Goal: Information Seeking & Learning: Learn about a topic

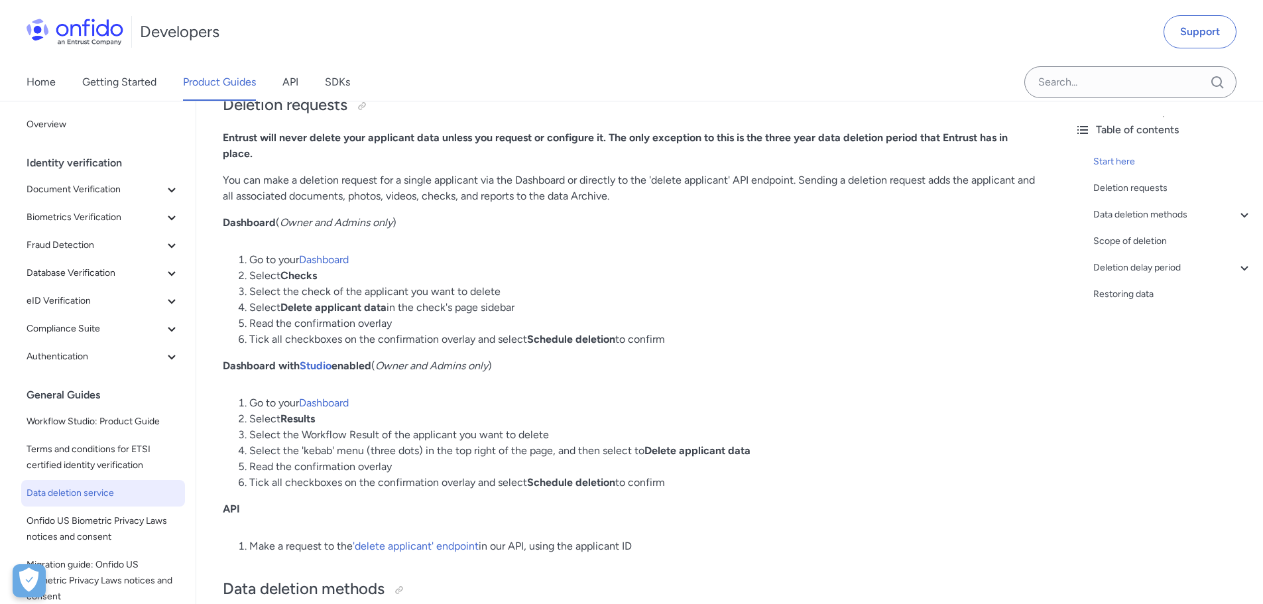
scroll to position [530, 0]
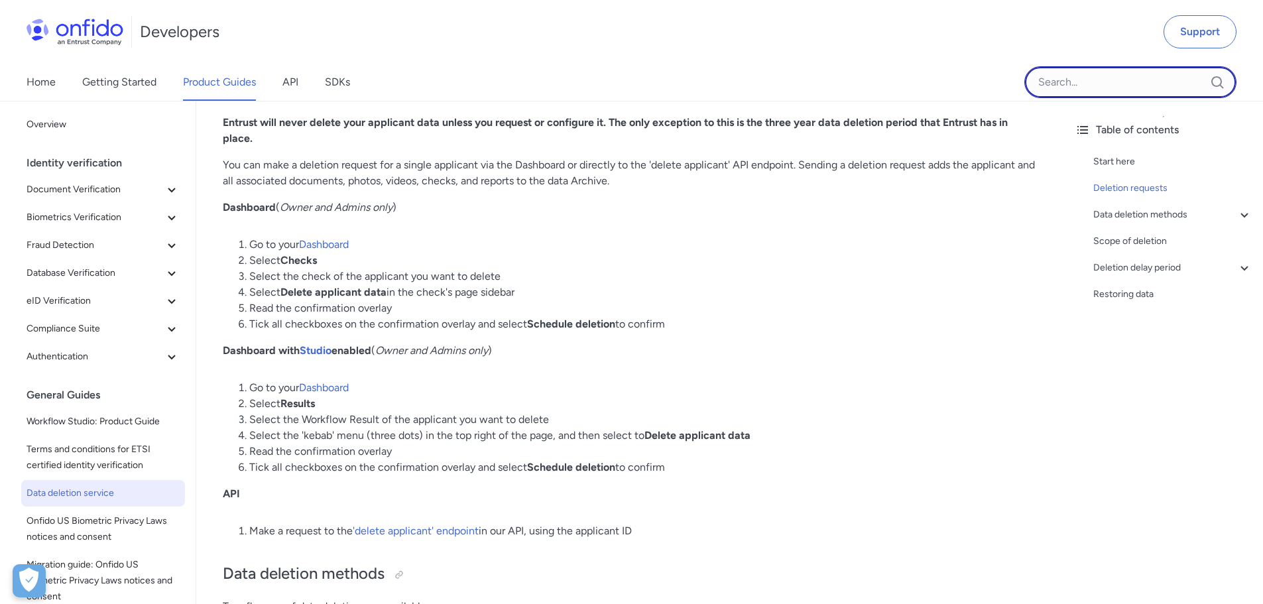
click at [1103, 88] on input "Onfido search input field" at bounding box center [1130, 82] width 212 height 32
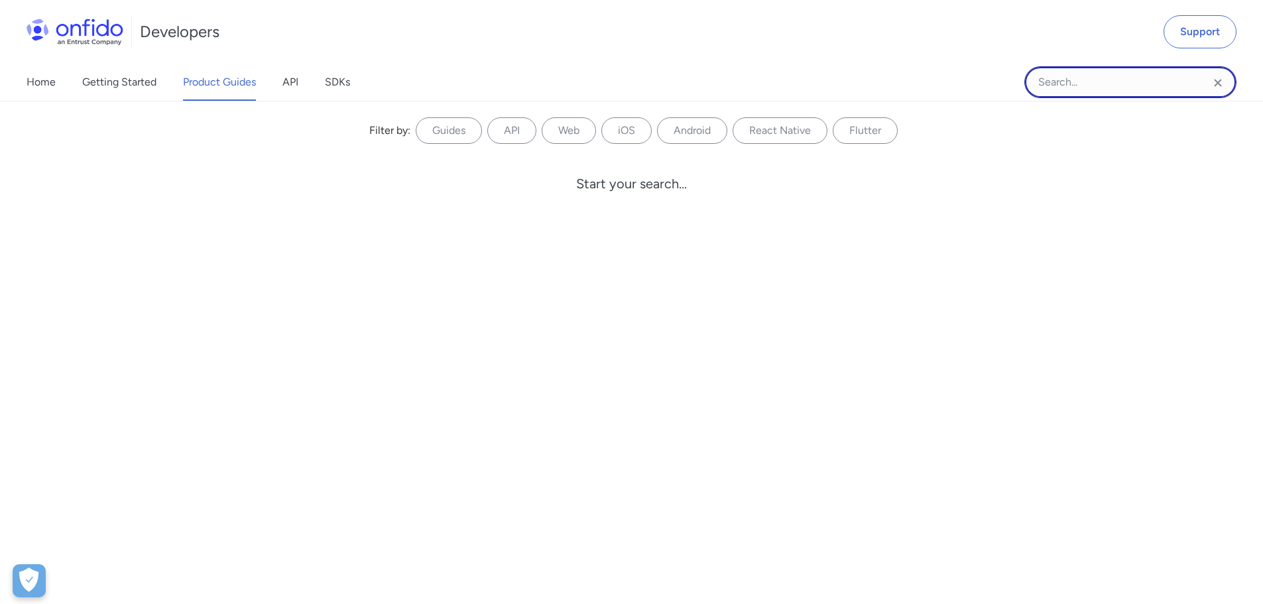
paste input "storage"
type input "storage"
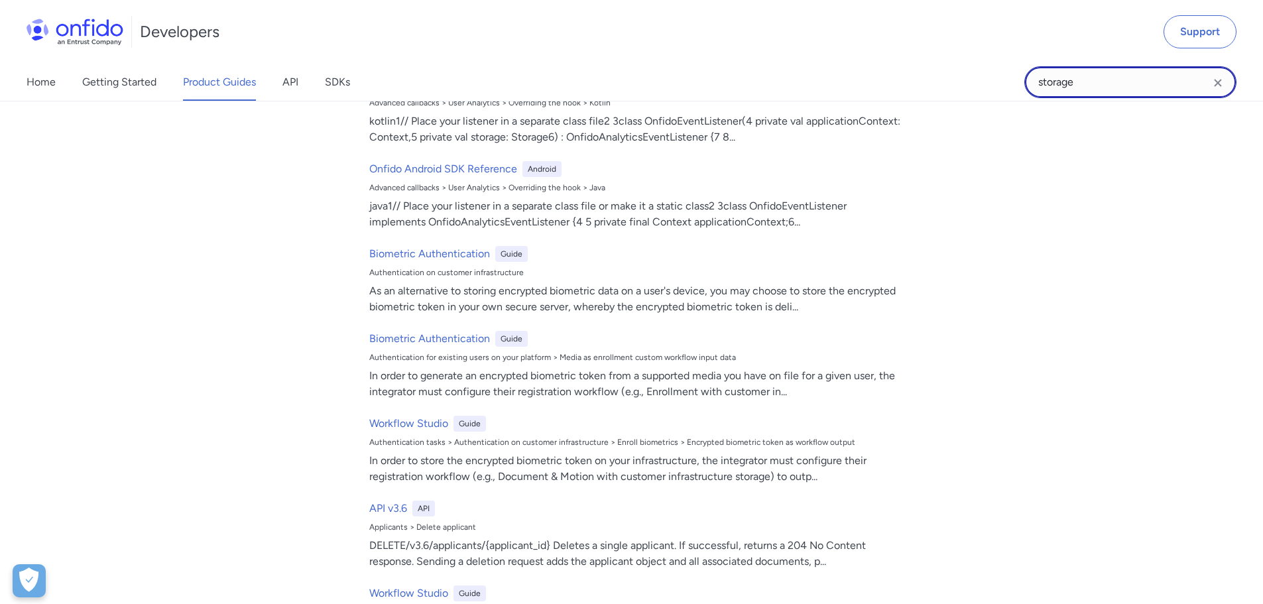
scroll to position [1525, 0]
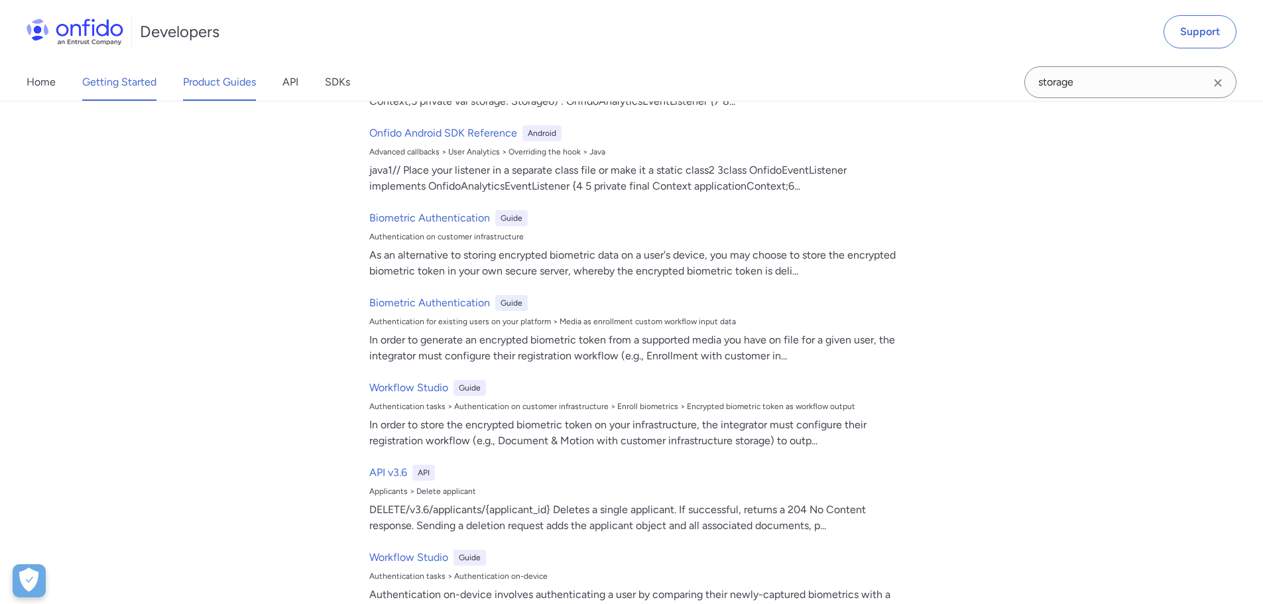
click at [112, 74] on link "Getting Started" at bounding box center [119, 82] width 74 height 37
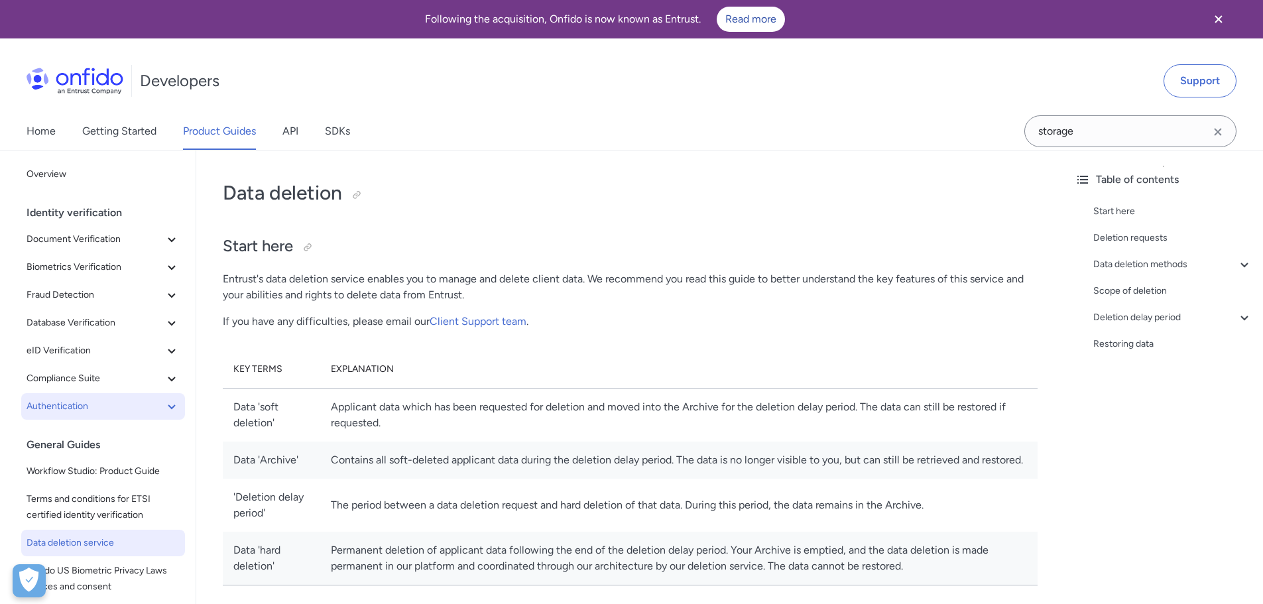
scroll to position [66, 0]
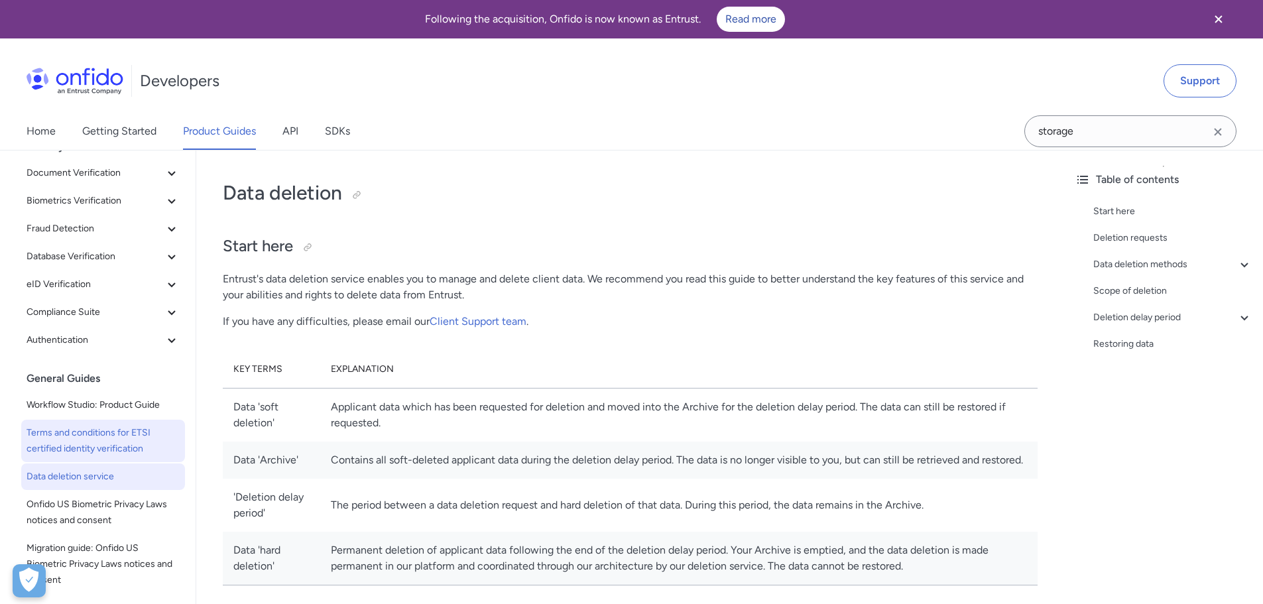
click at [70, 436] on span "Terms and conditions for ETSI certified identity verification" at bounding box center [103, 441] width 153 height 32
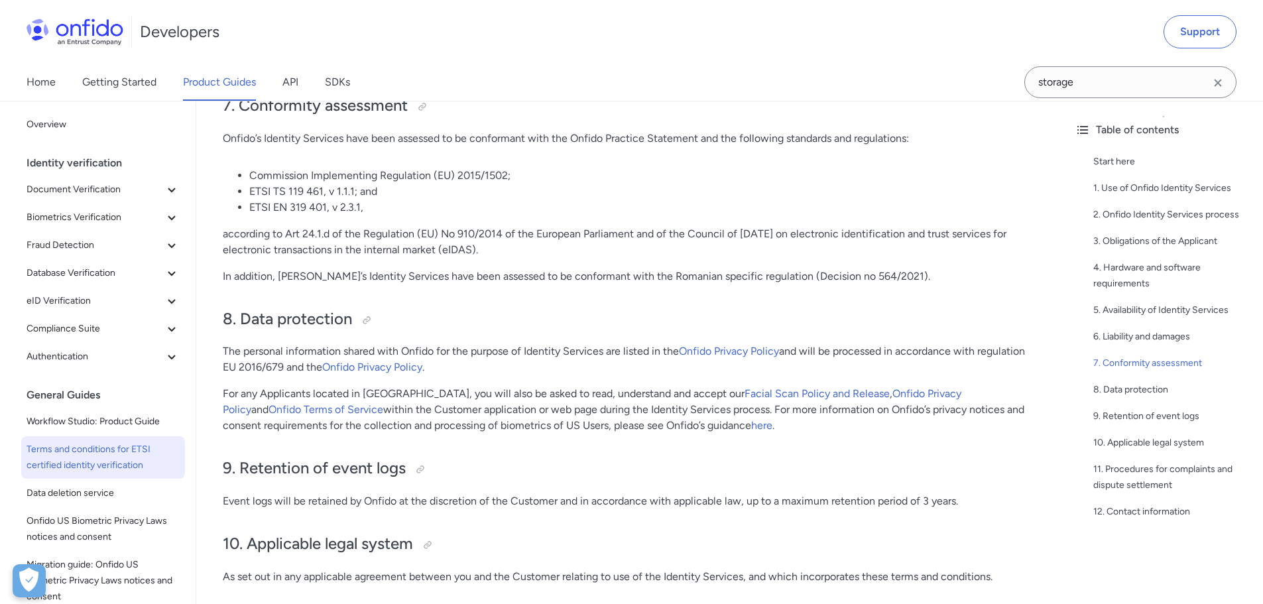
scroll to position [1459, 0]
